Goal: Navigation & Orientation: Find specific page/section

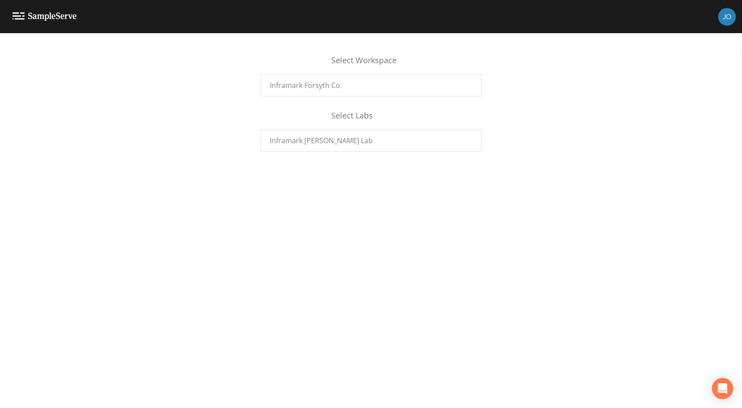
click at [437, 243] on div "Select Workspace Inframark Forsyth Co. Select Labs Inframark Fowler Lab" at bounding box center [371, 220] width 742 height 375
click at [727, 19] on img at bounding box center [728, 17] width 18 height 18
click at [639, 182] on div at bounding box center [371, 204] width 742 height 408
click at [639, 182] on div "Select Workspace Inframark Forsyth Co. Select Labs Inframark Fowler Lab" at bounding box center [371, 220] width 742 height 375
click at [388, 148] on div "Inframark [PERSON_NAME] Lab" at bounding box center [371, 140] width 221 height 22
